Goal: Browse casually: Explore the website without a specific task or goal

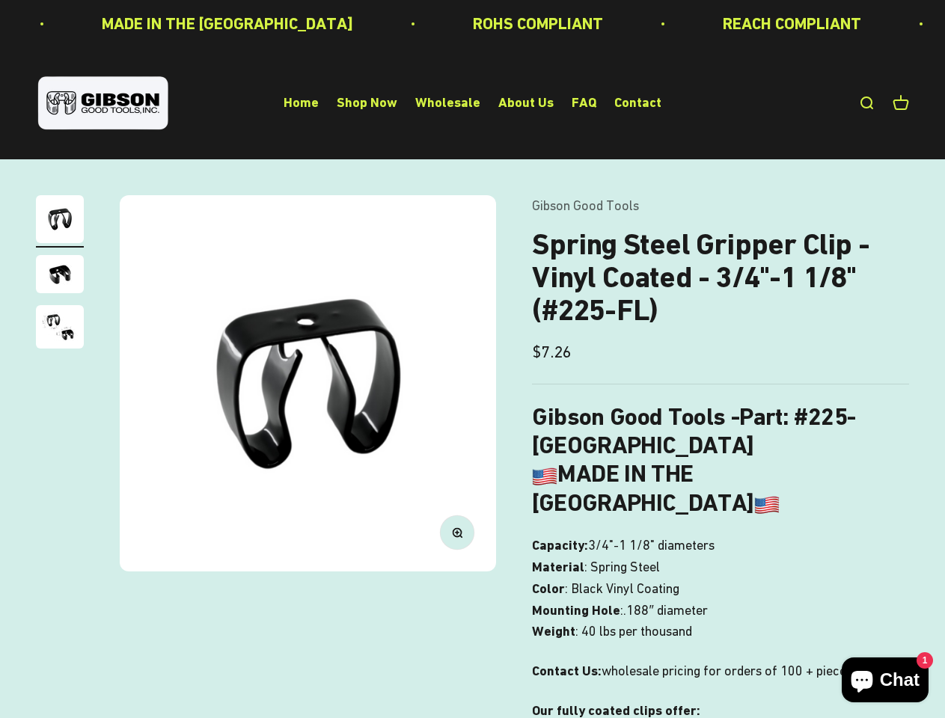
click at [472, 359] on img at bounding box center [308, 383] width 376 height 376
click at [308, 383] on img at bounding box center [308, 383] width 376 height 376
click at [457, 533] on icon "button" at bounding box center [457, 533] width 4 height 4
click at [60, 222] on img "Go to item 1" at bounding box center [60, 219] width 48 height 48
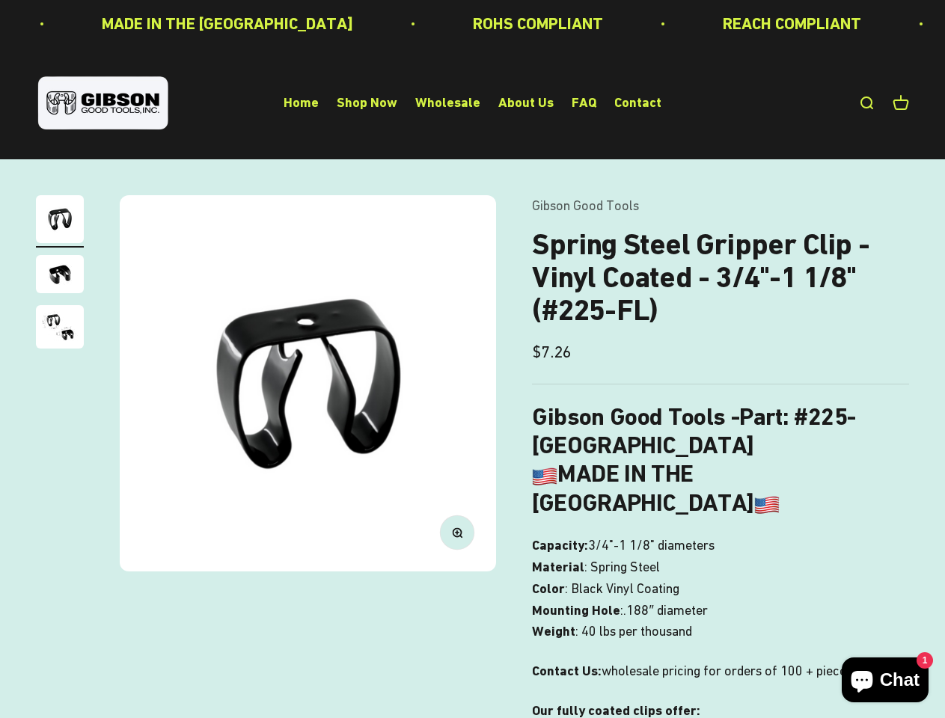
click at [60, 276] on img "Go to item 2" at bounding box center [60, 274] width 48 height 38
click at [60, 329] on img "Go to item 3" at bounding box center [60, 326] width 48 height 43
